Goal: Information Seeking & Learning: Learn about a topic

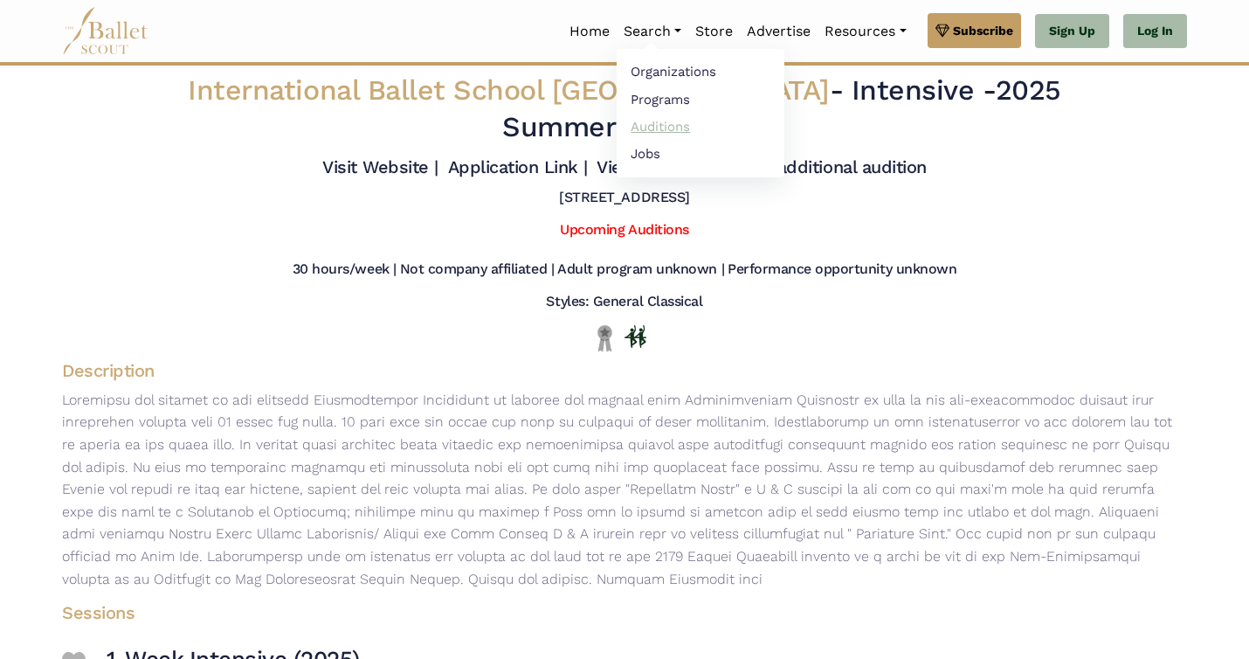
click at [649, 121] on link "Auditions" at bounding box center [701, 126] width 168 height 27
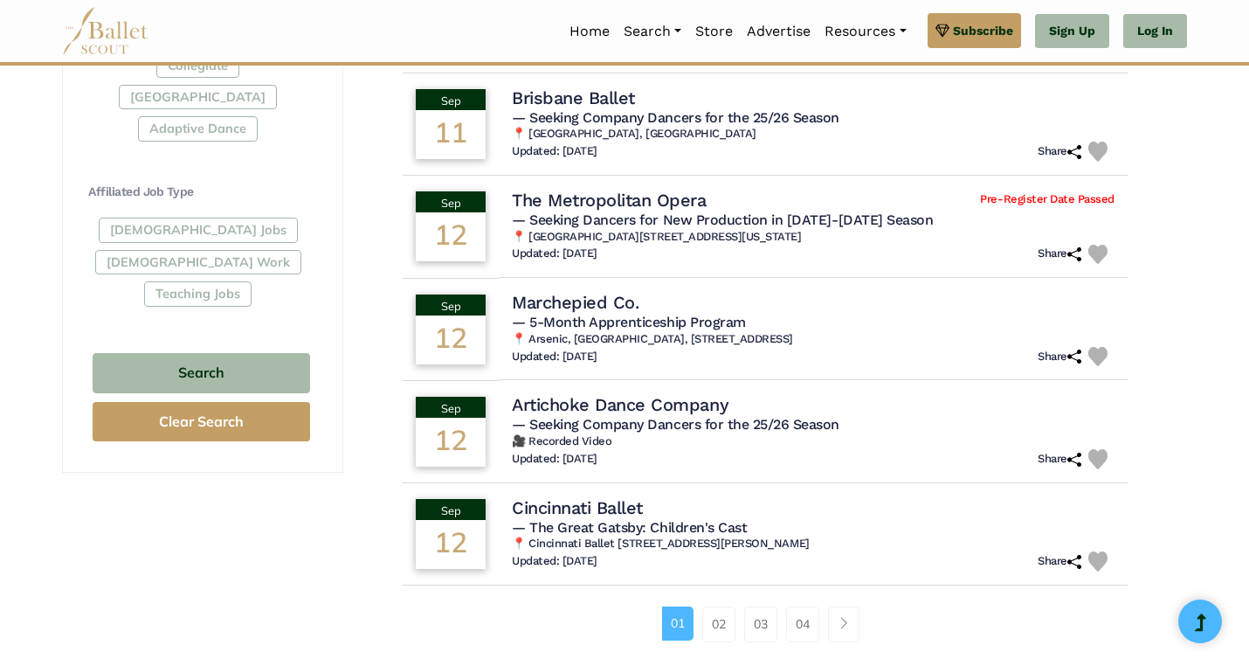
scroll to position [933, 0]
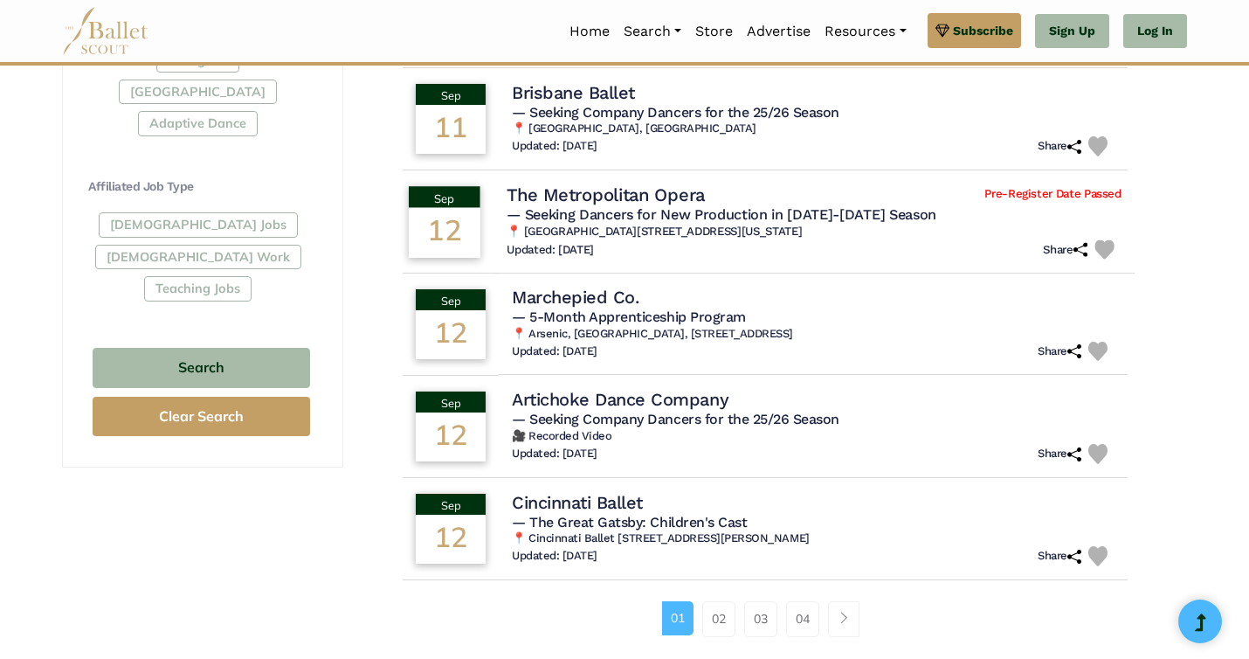
click at [594, 194] on h4 "The Metropolitan Opera" at bounding box center [606, 195] width 198 height 24
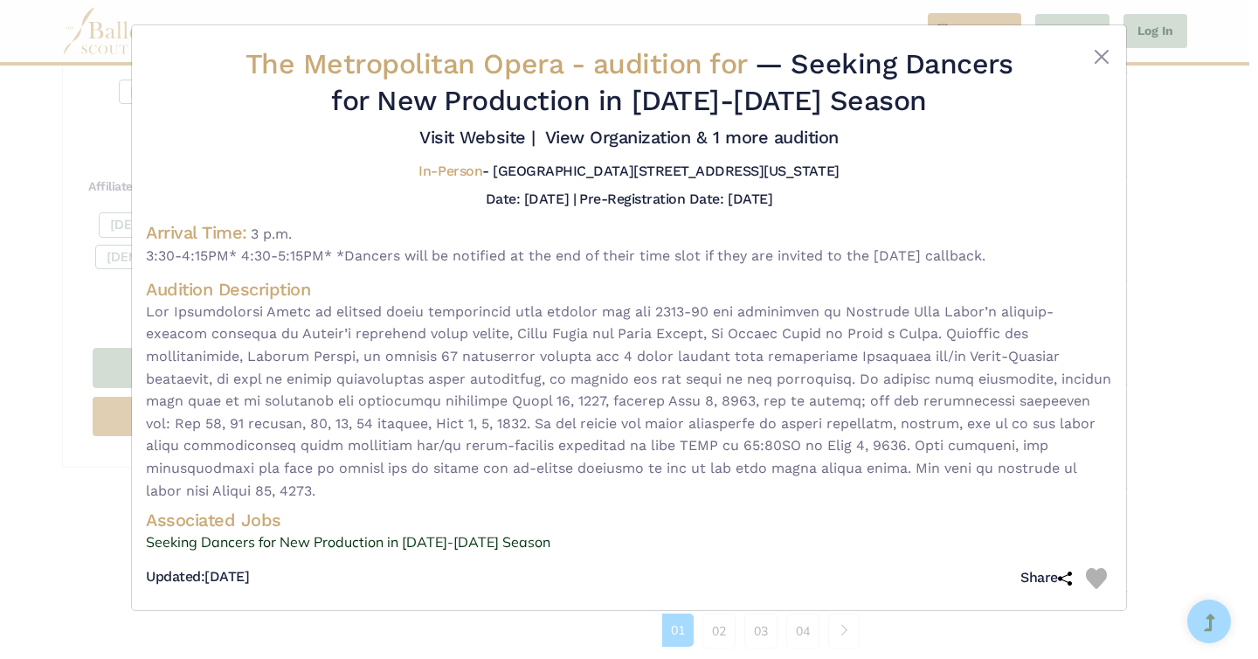
click at [1113, 44] on div "The Metropolitan Opera - audition for — Seeking Dancers for New Production in […" at bounding box center [629, 317] width 994 height 584
click at [1102, 58] on button "Close" at bounding box center [1101, 56] width 21 height 21
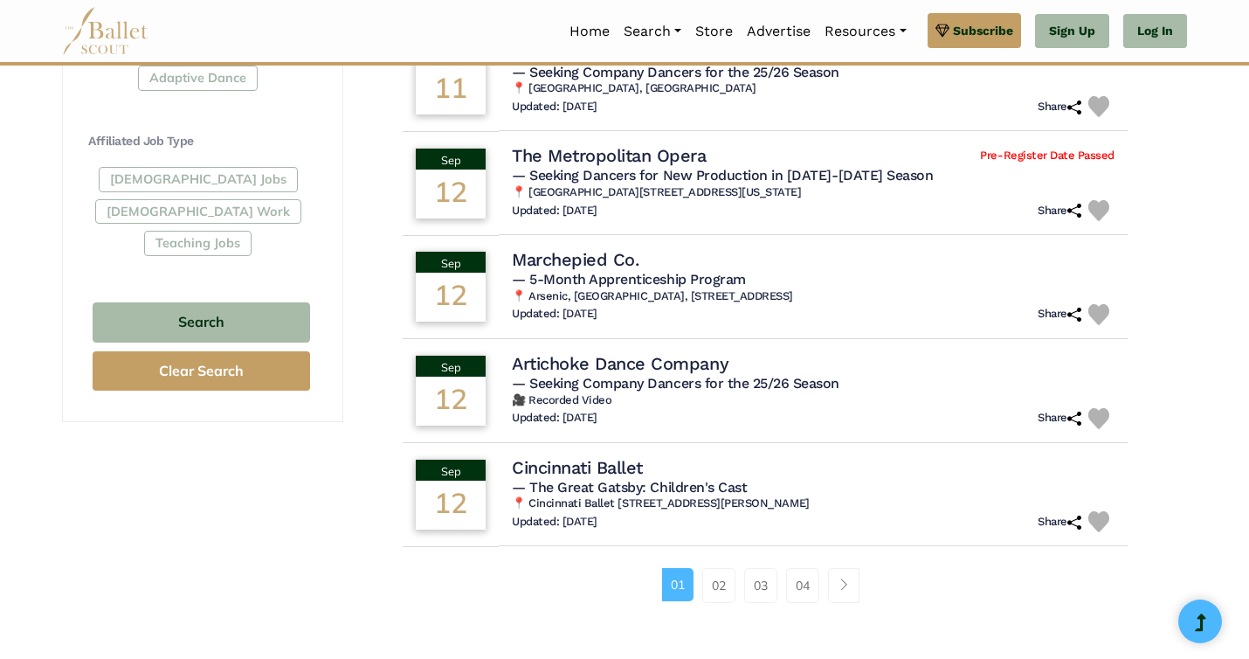
scroll to position [990, 0]
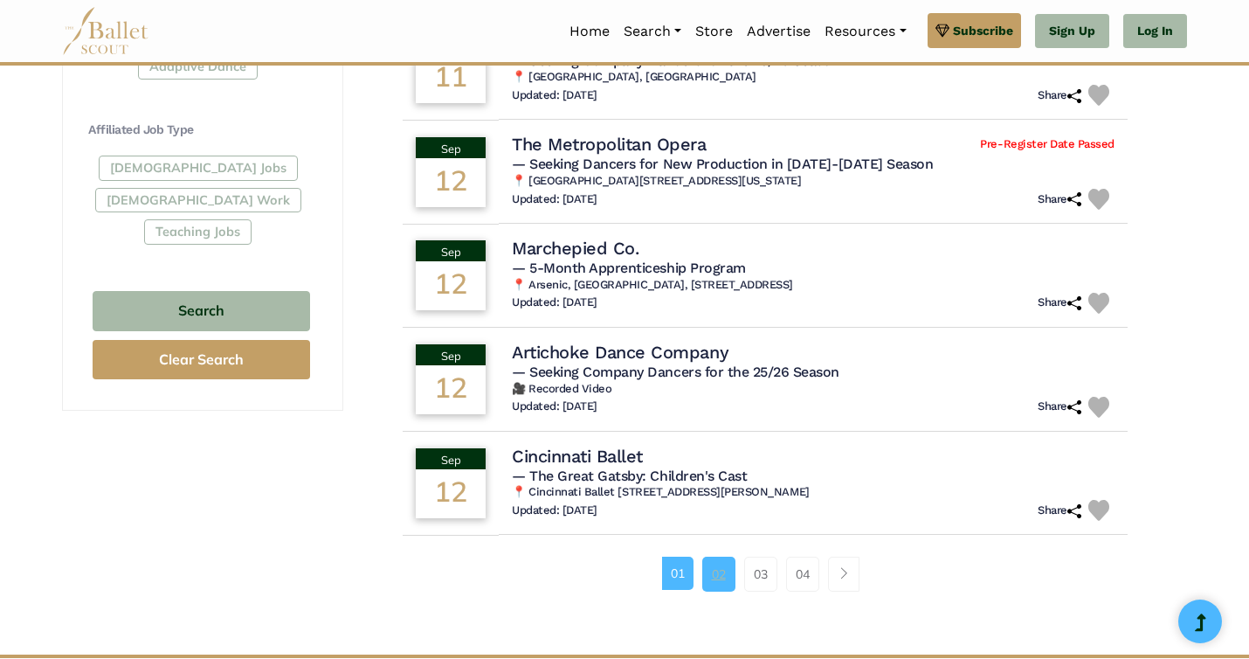
click at [721, 581] on link "02" at bounding box center [718, 573] width 33 height 35
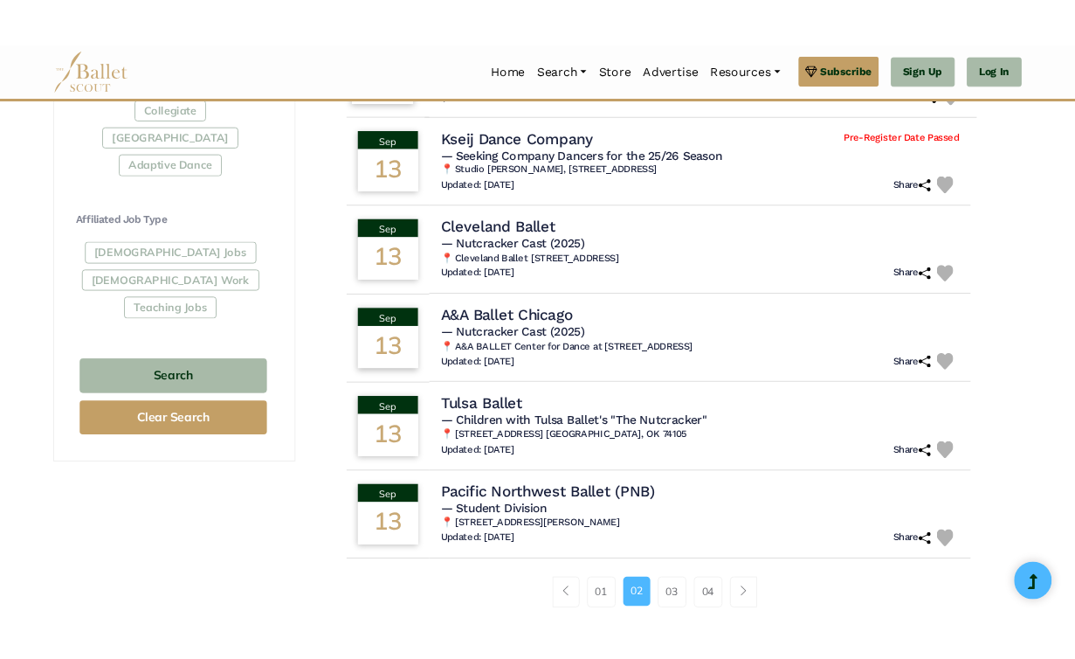
scroll to position [918, 0]
